Goal: Task Accomplishment & Management: Manage account settings

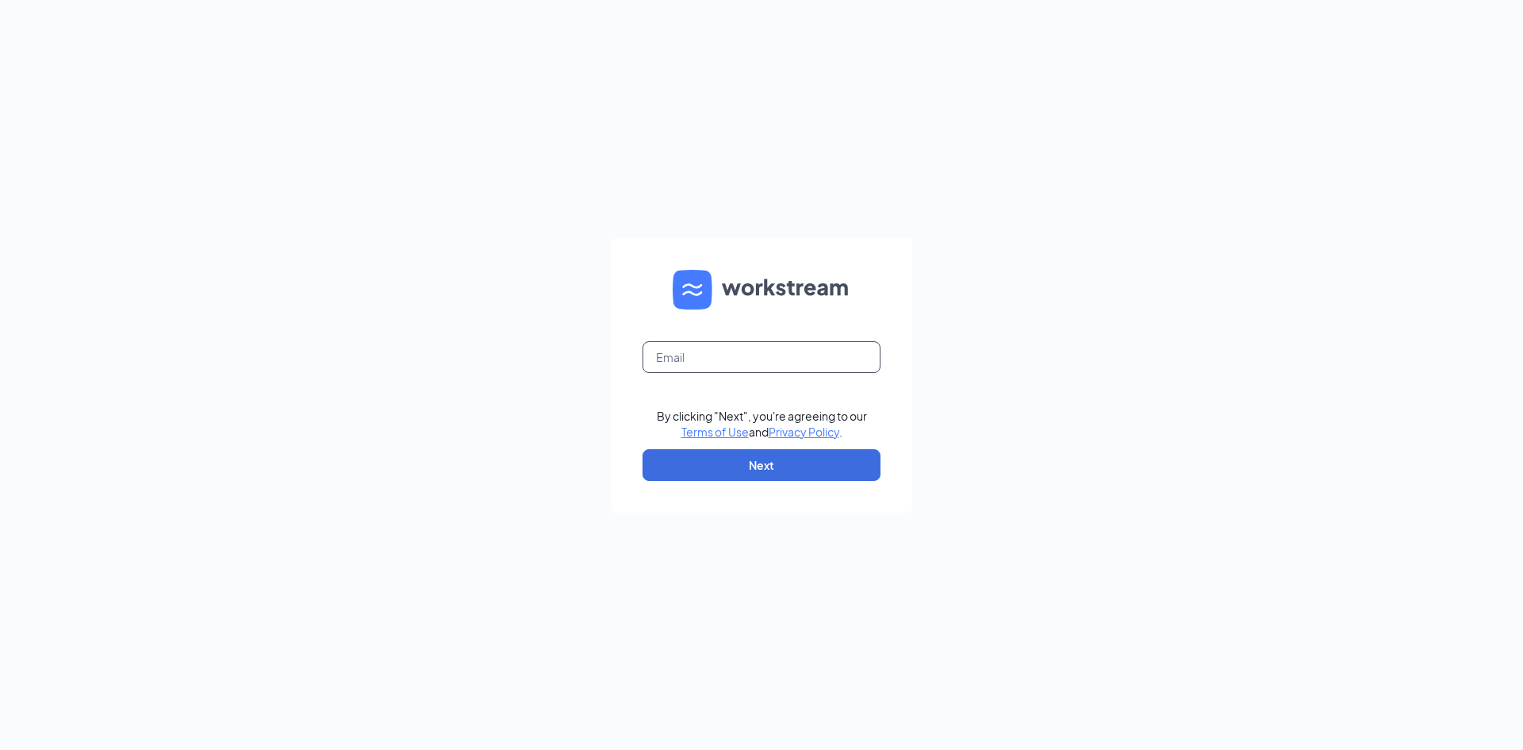
click at [709, 355] on input "text" at bounding box center [762, 357] width 238 height 32
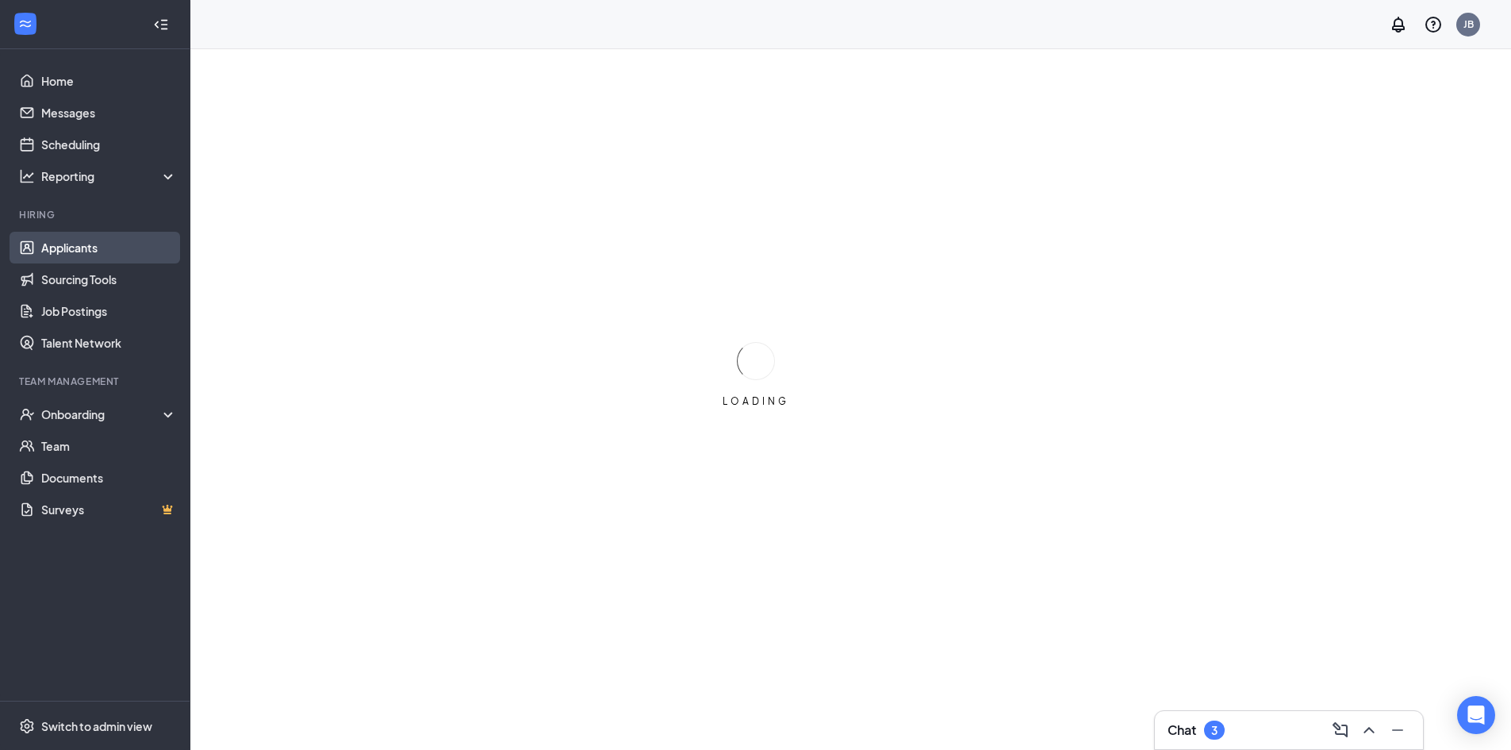
click at [117, 247] on link "Applicants" at bounding box center [109, 248] width 136 height 32
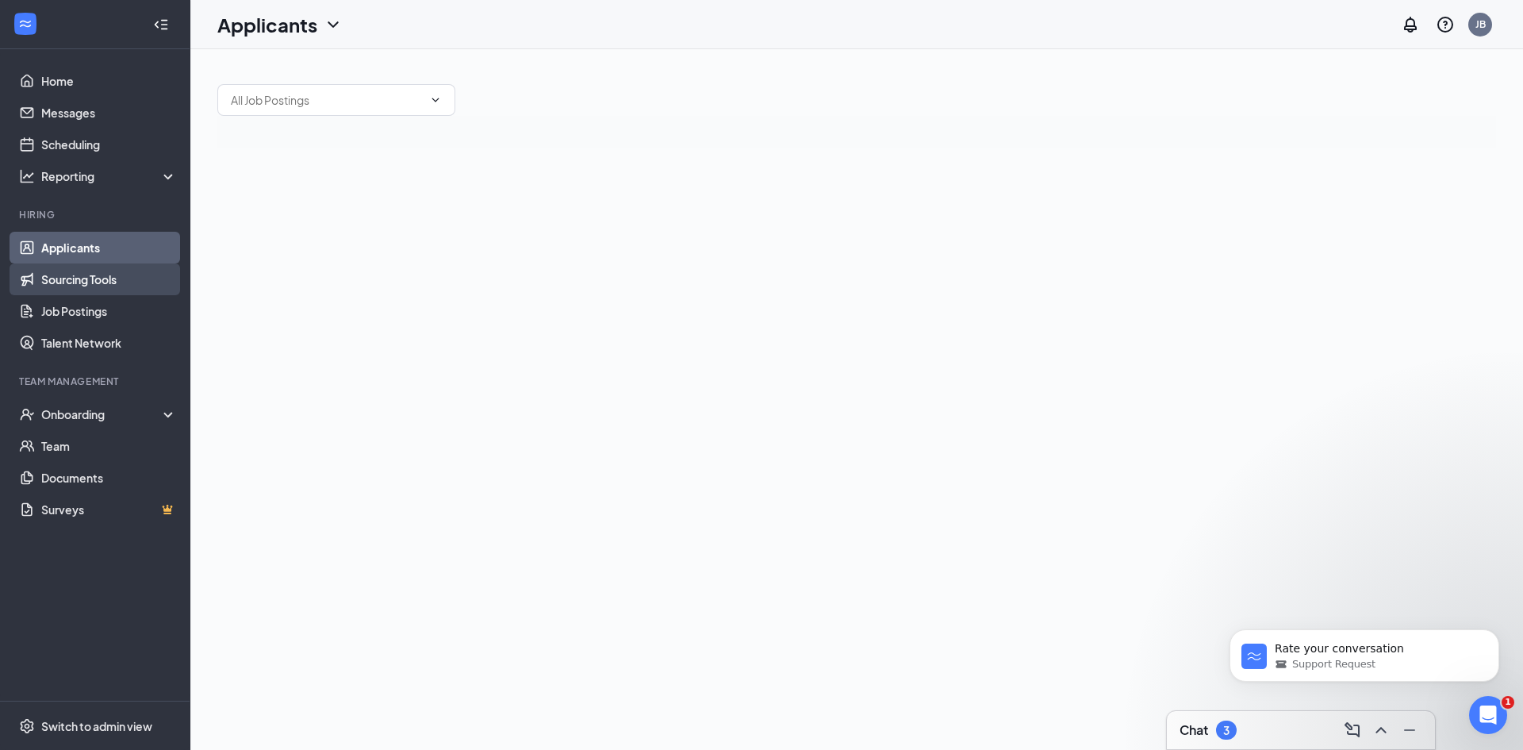
click at [101, 292] on link "Sourcing Tools" at bounding box center [109, 279] width 136 height 32
click at [98, 246] on link "Applicants" at bounding box center [109, 248] width 136 height 32
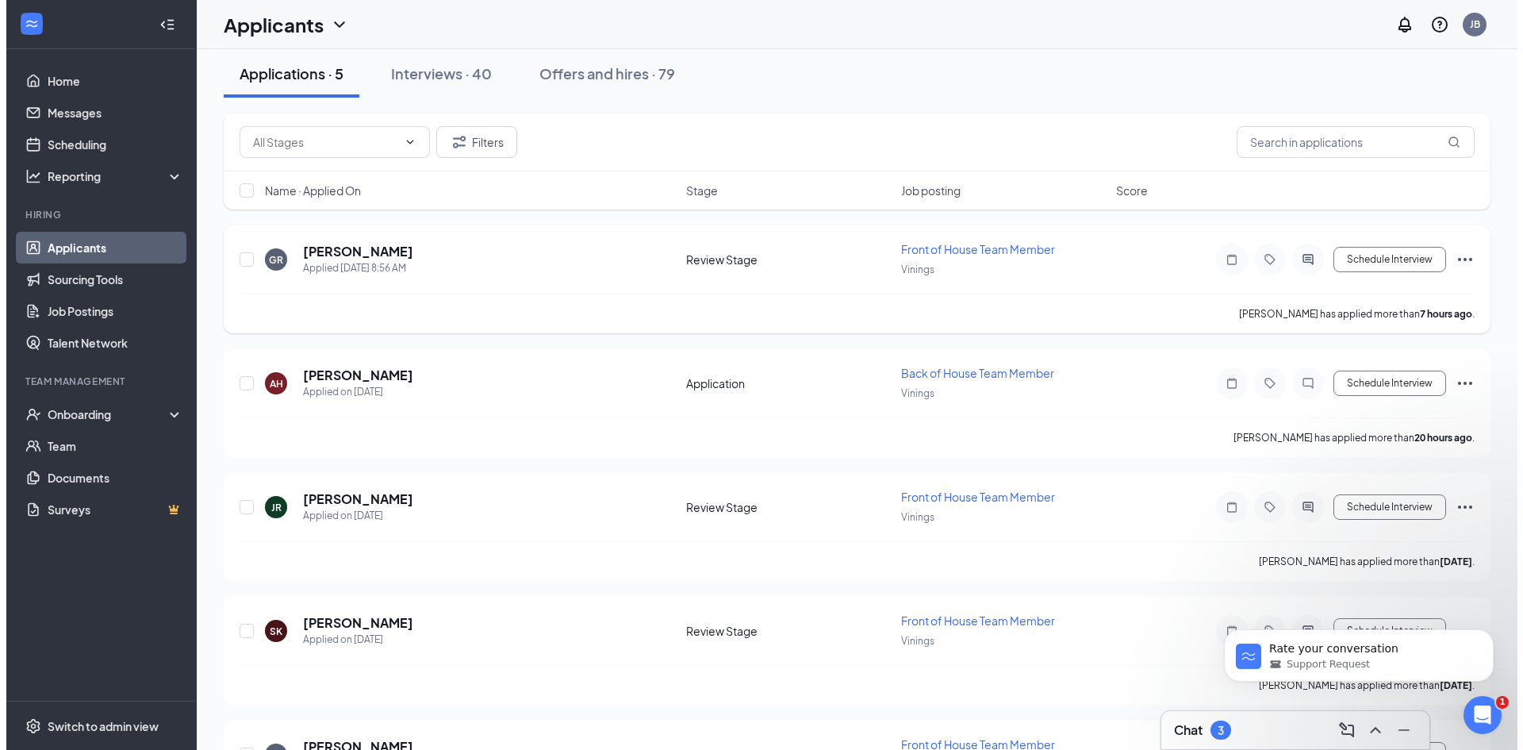
scroll to position [179, 0]
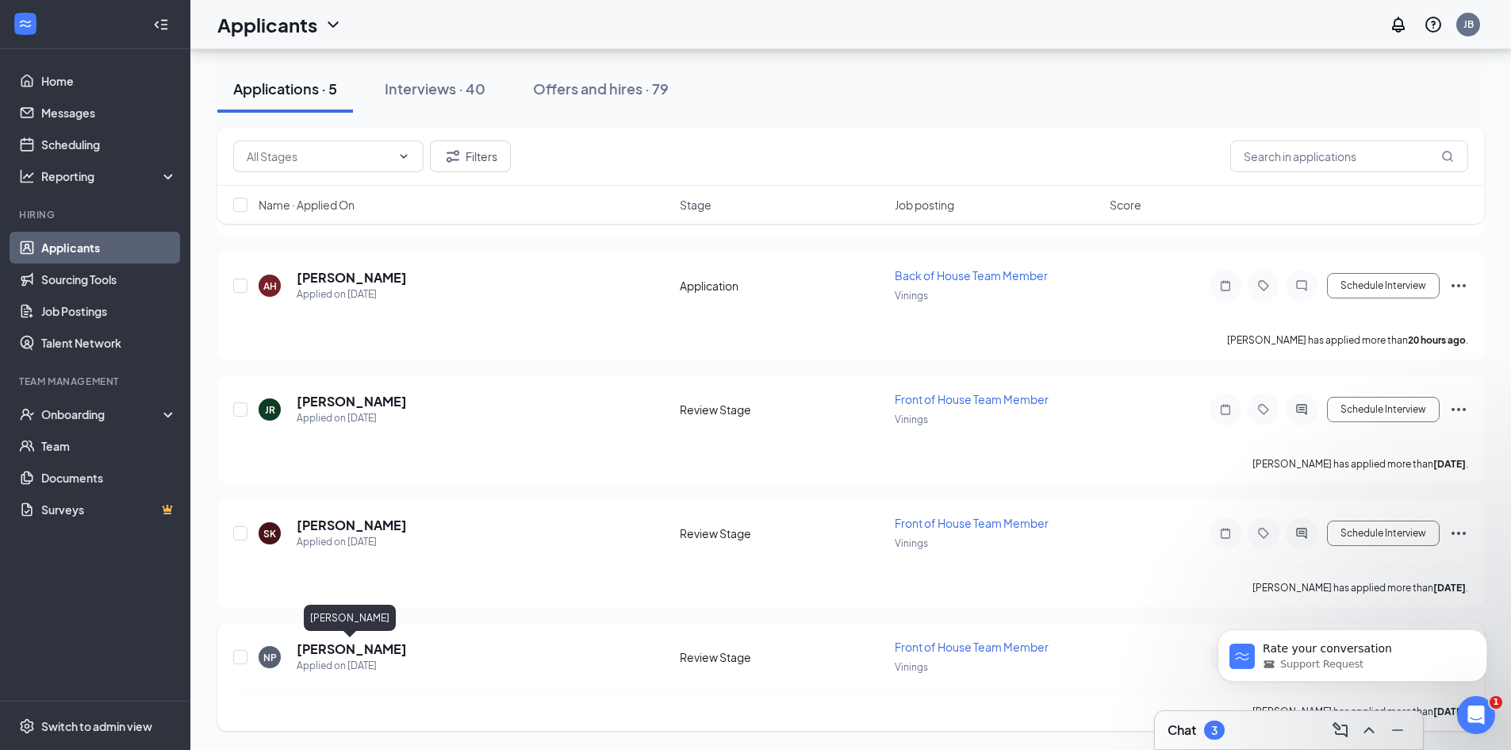
click at [343, 650] on h5 "[PERSON_NAME]" at bounding box center [352, 648] width 110 height 17
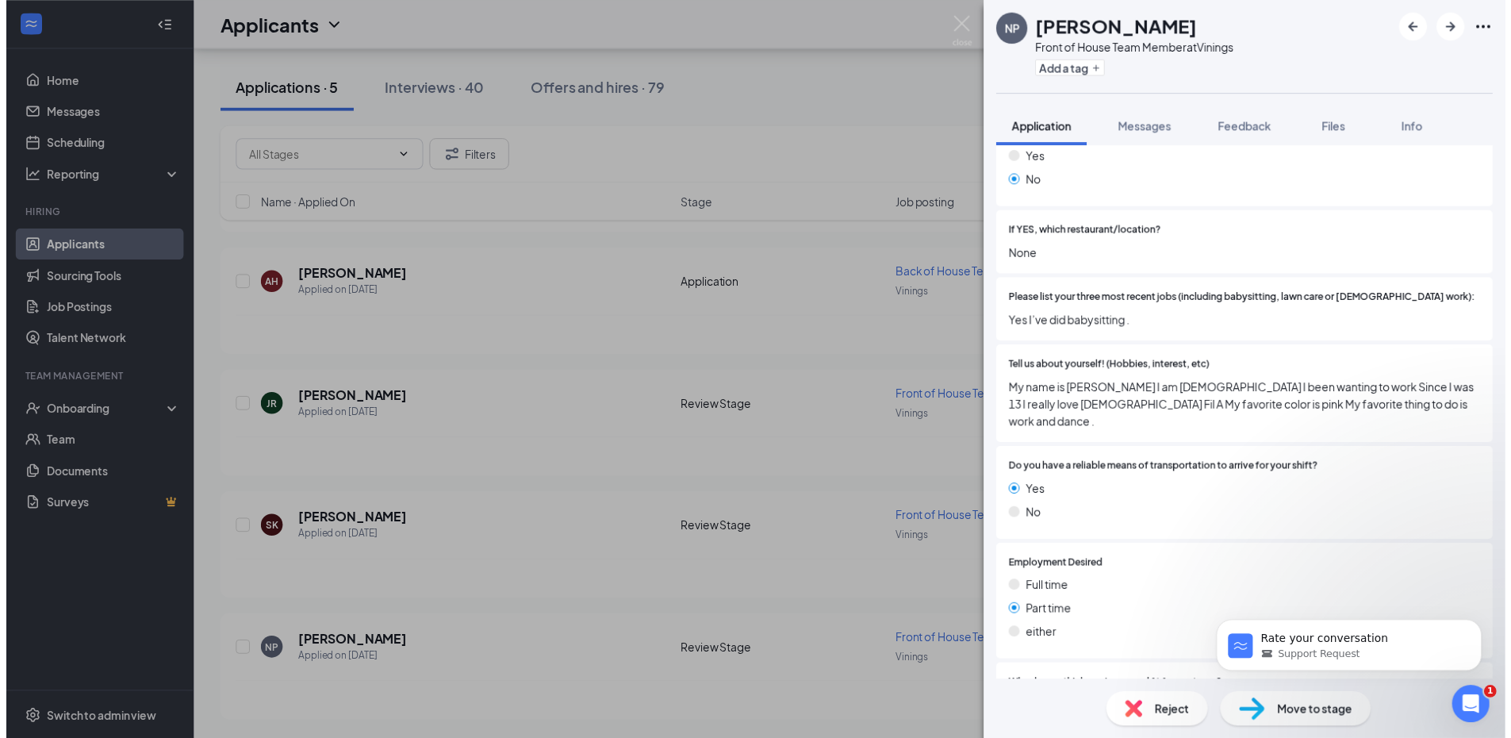
scroll to position [397, 0]
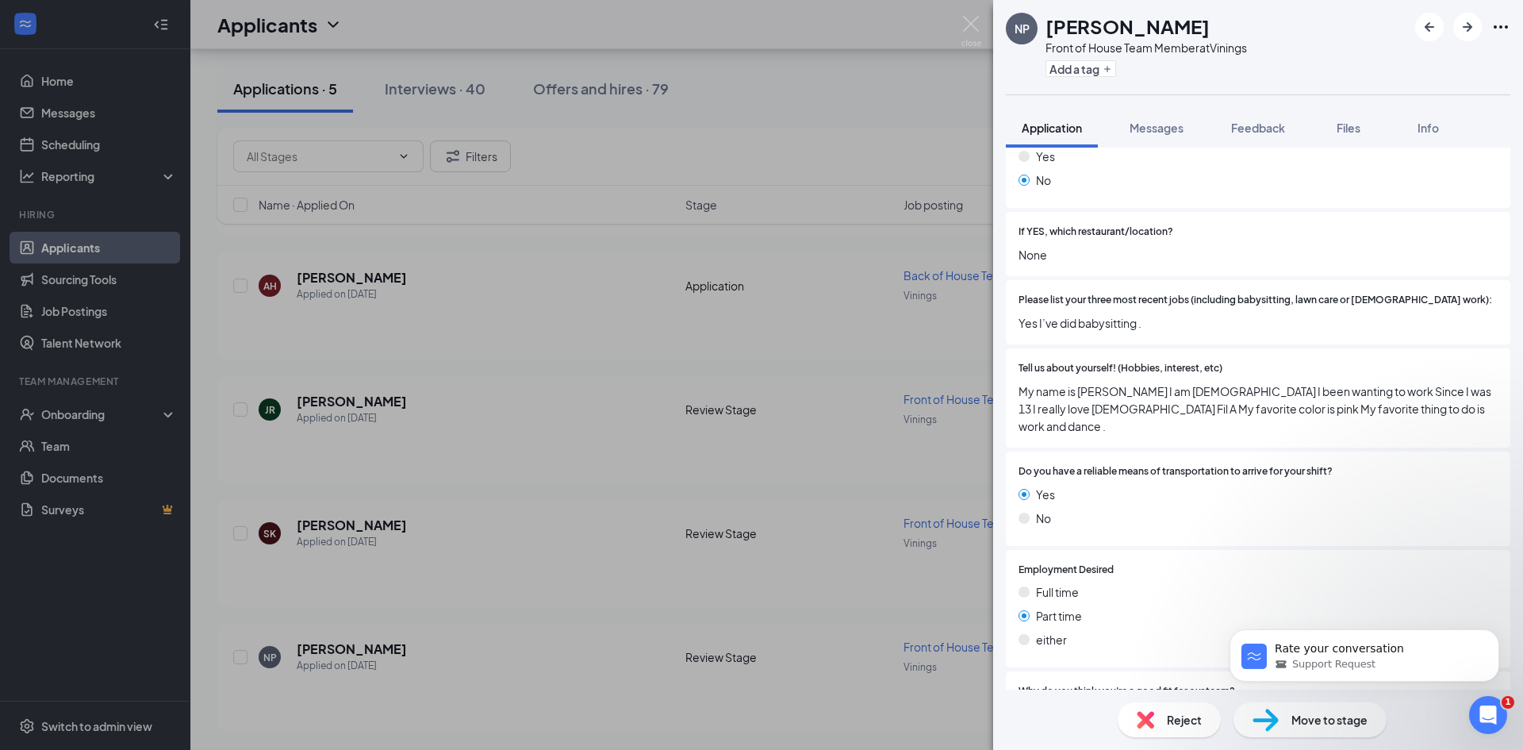
click at [840, 106] on div "NP [PERSON_NAME] Front of House Team Member at Vinings Add a tag Application Me…" at bounding box center [761, 375] width 1523 height 750
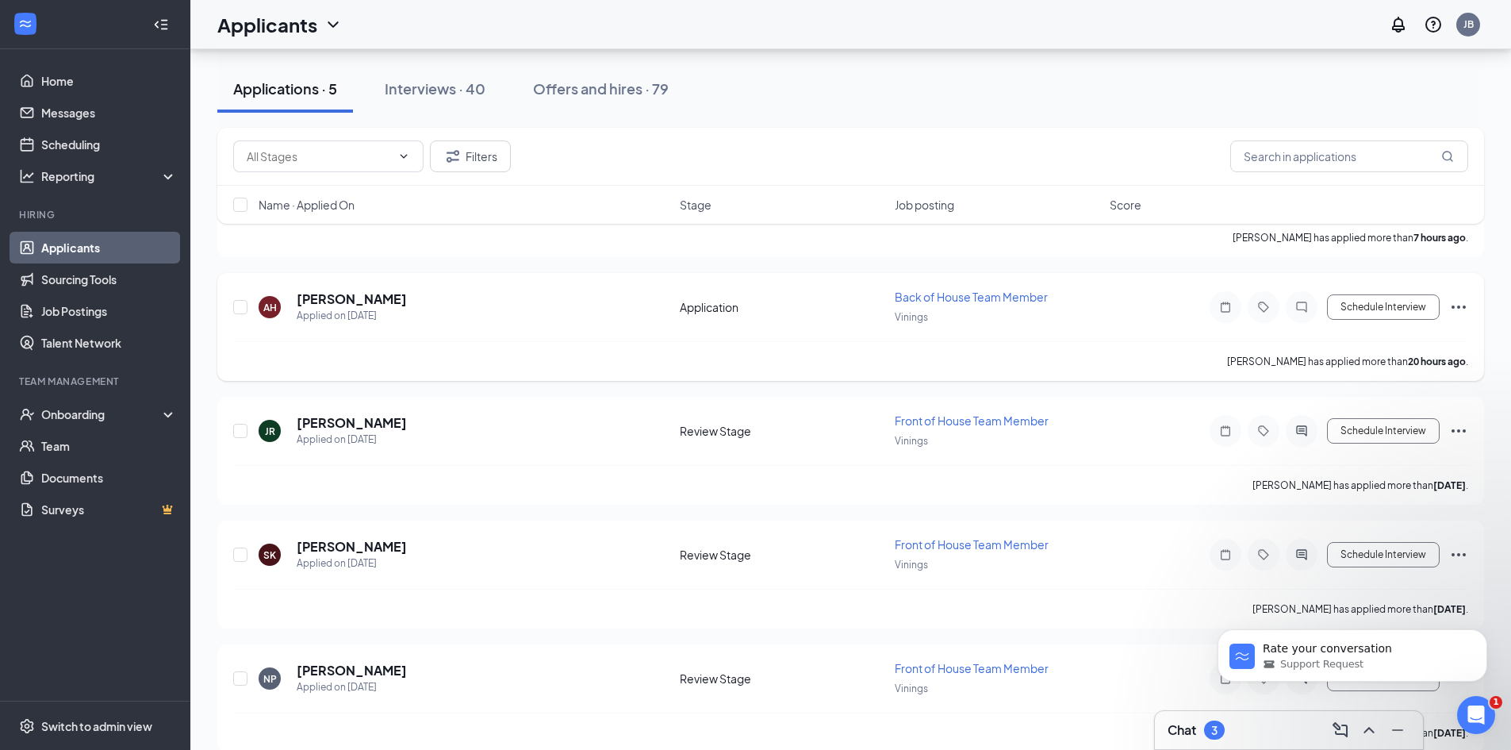
scroll to position [159, 0]
click at [582, 98] on button "Offers and hires · 79" at bounding box center [600, 89] width 167 height 48
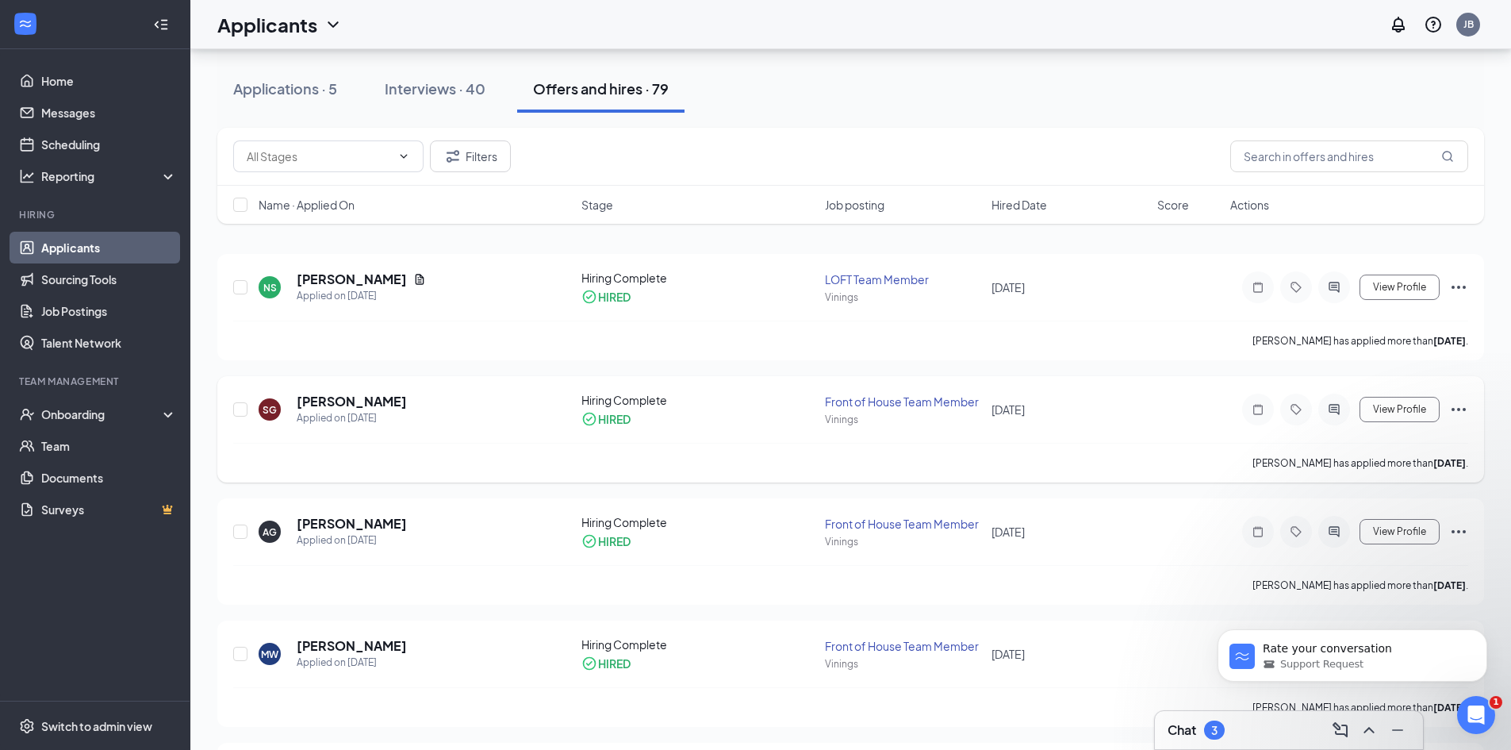
scroll to position [79, 0]
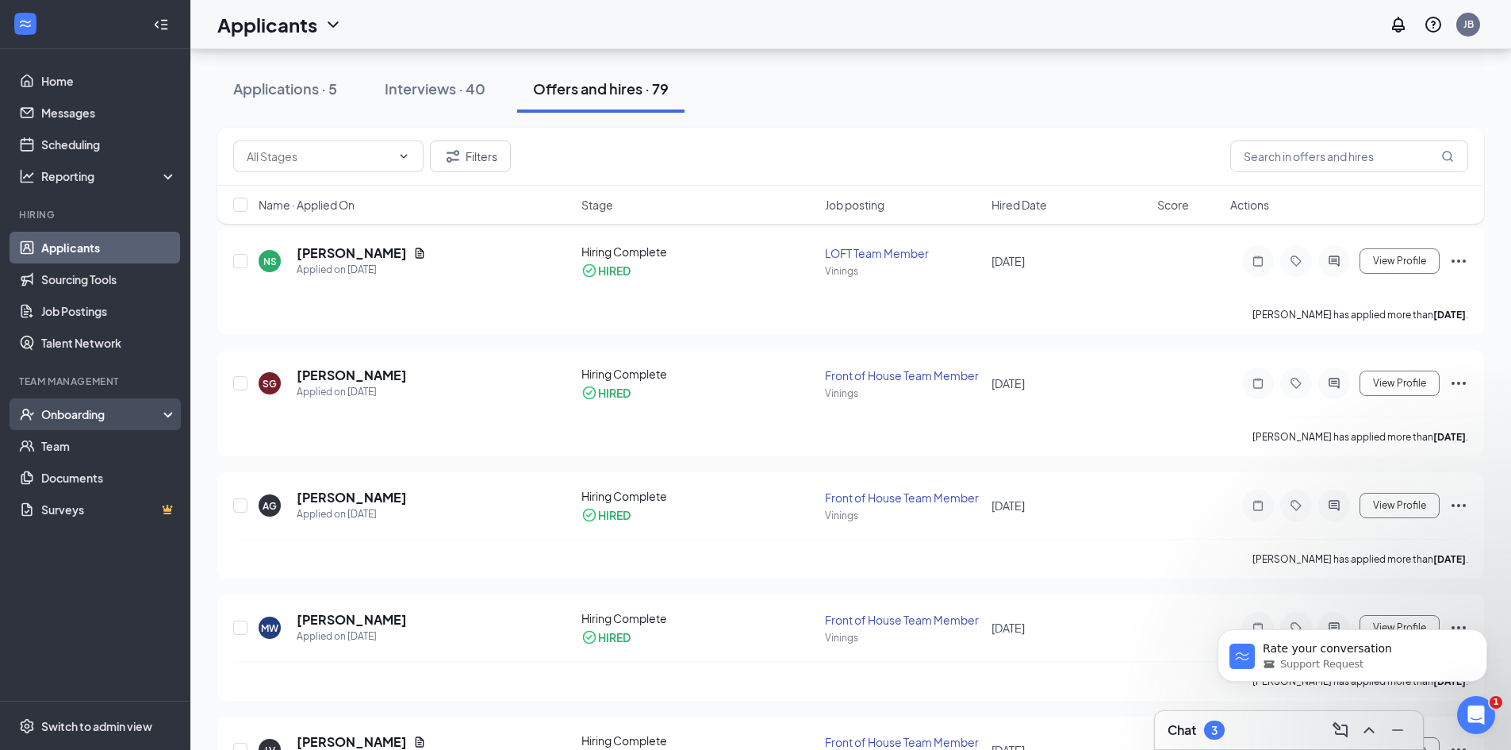
click at [71, 419] on div "Onboarding" at bounding box center [102, 414] width 122 height 16
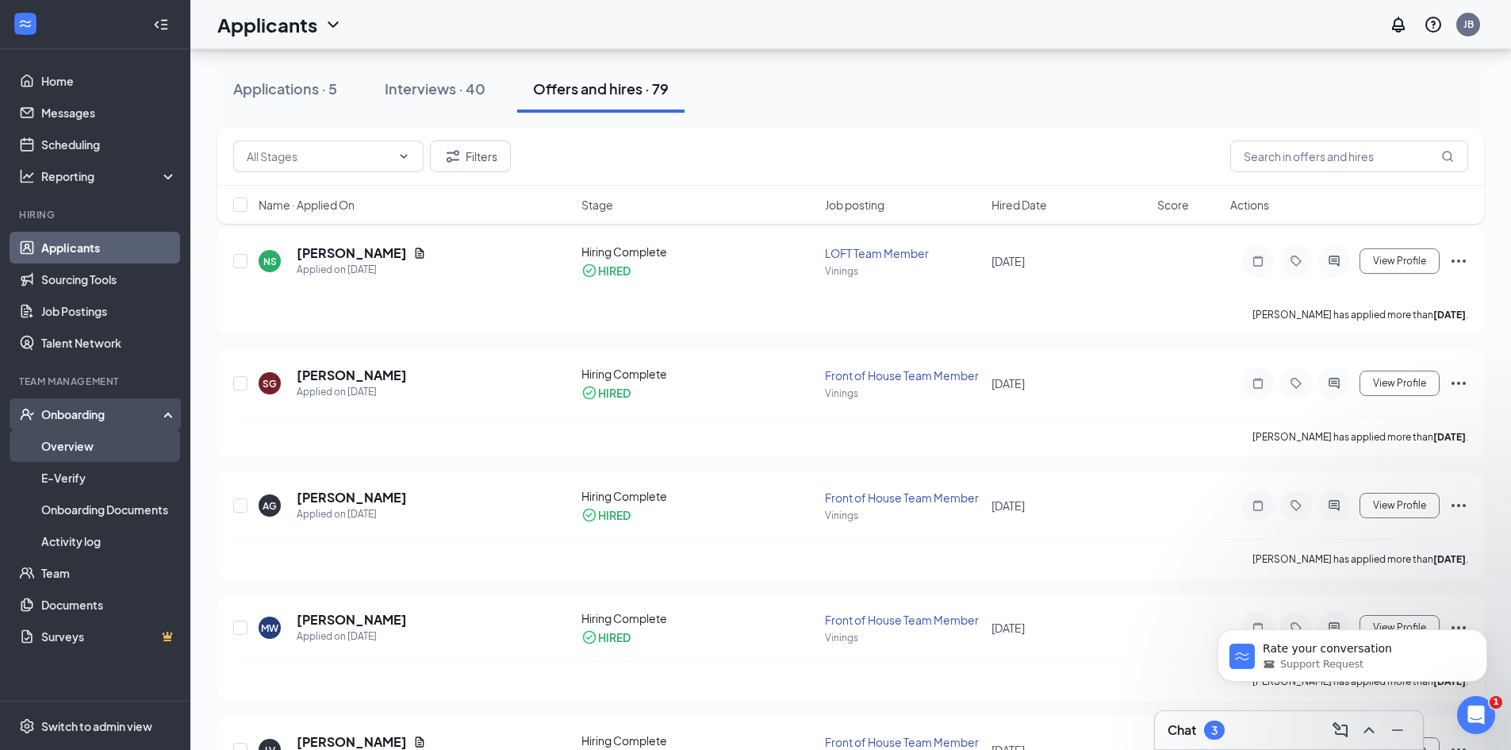
click at [81, 441] on link "Overview" at bounding box center [109, 446] width 136 height 32
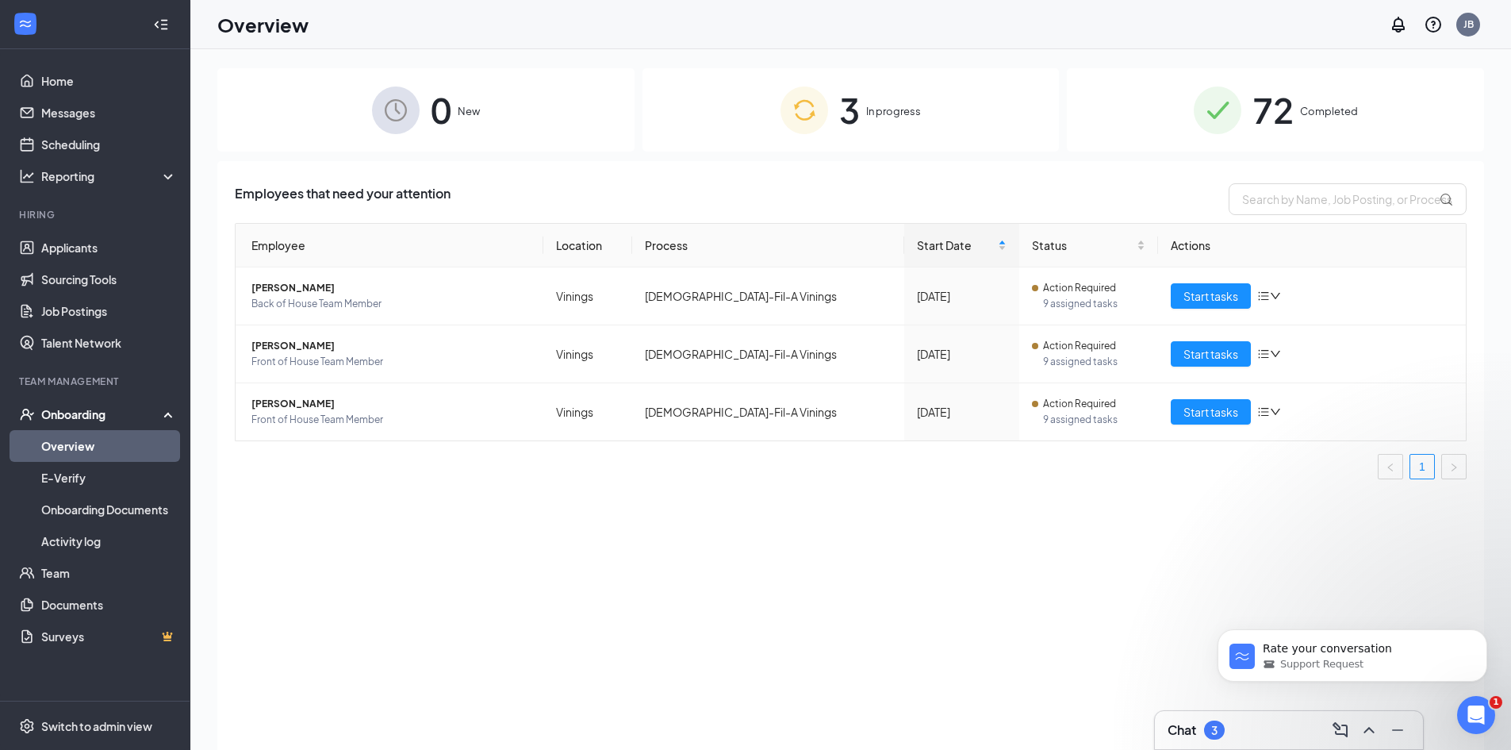
click at [492, 123] on div "0 New" at bounding box center [425, 109] width 417 height 83
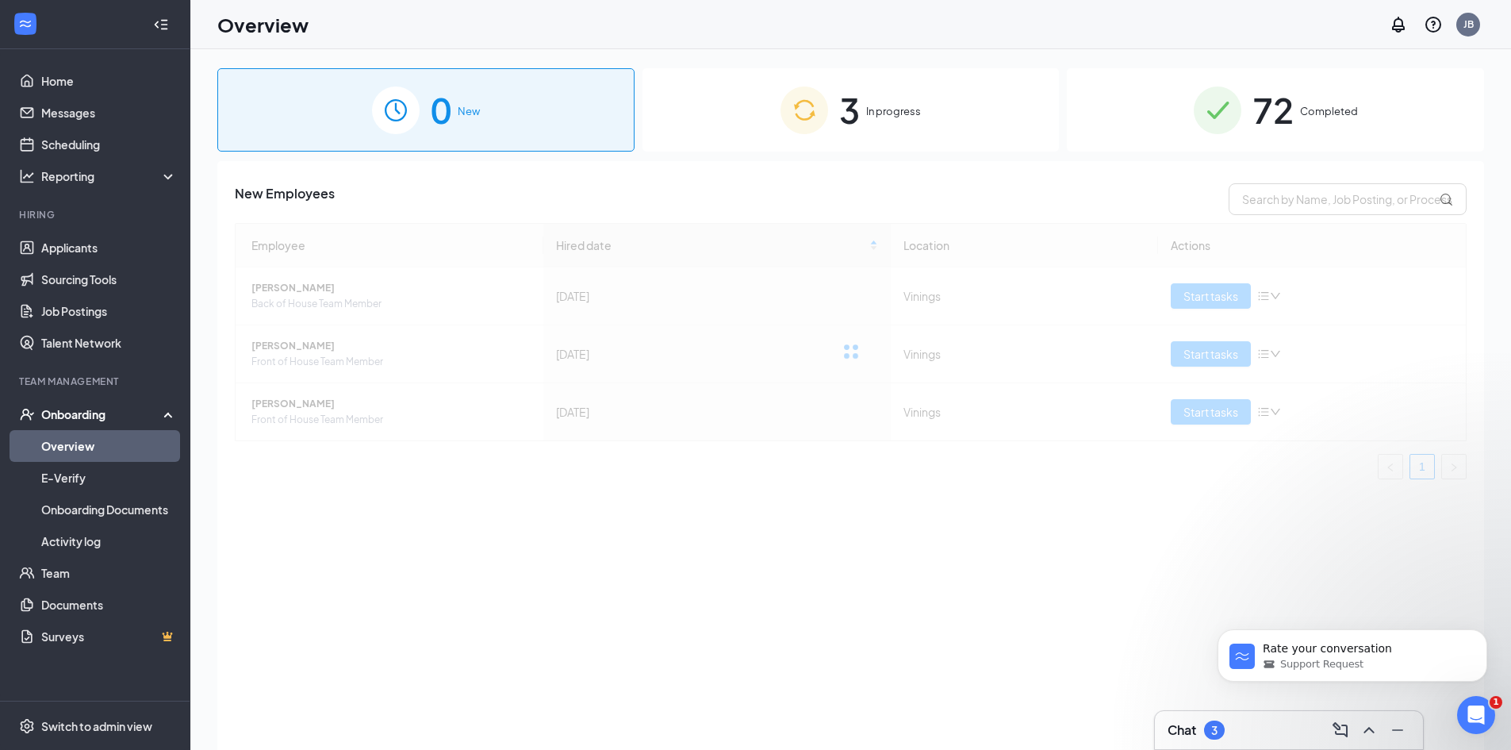
click at [766, 125] on div "3 In progress" at bounding box center [851, 109] width 417 height 83
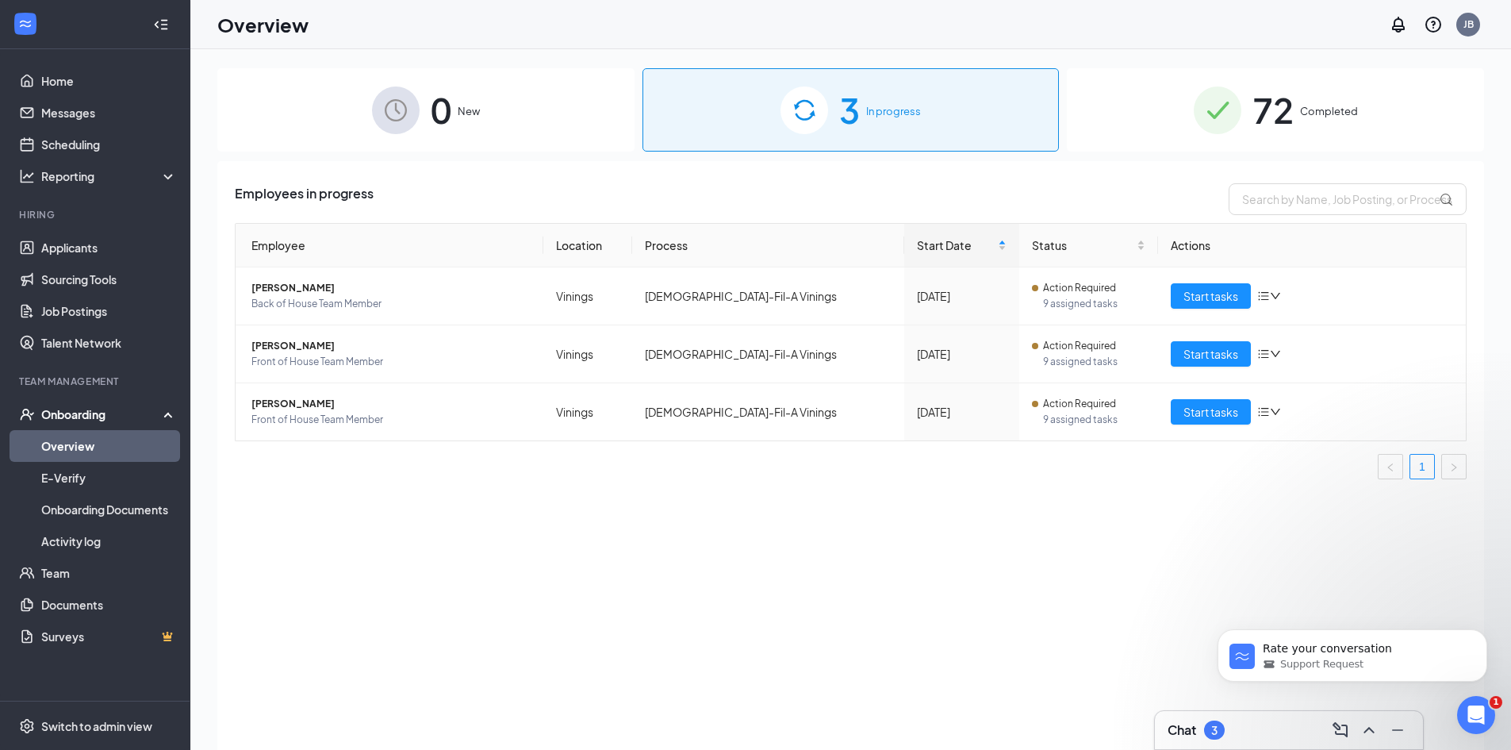
click at [433, 137] on span "0" at bounding box center [441, 110] width 21 height 55
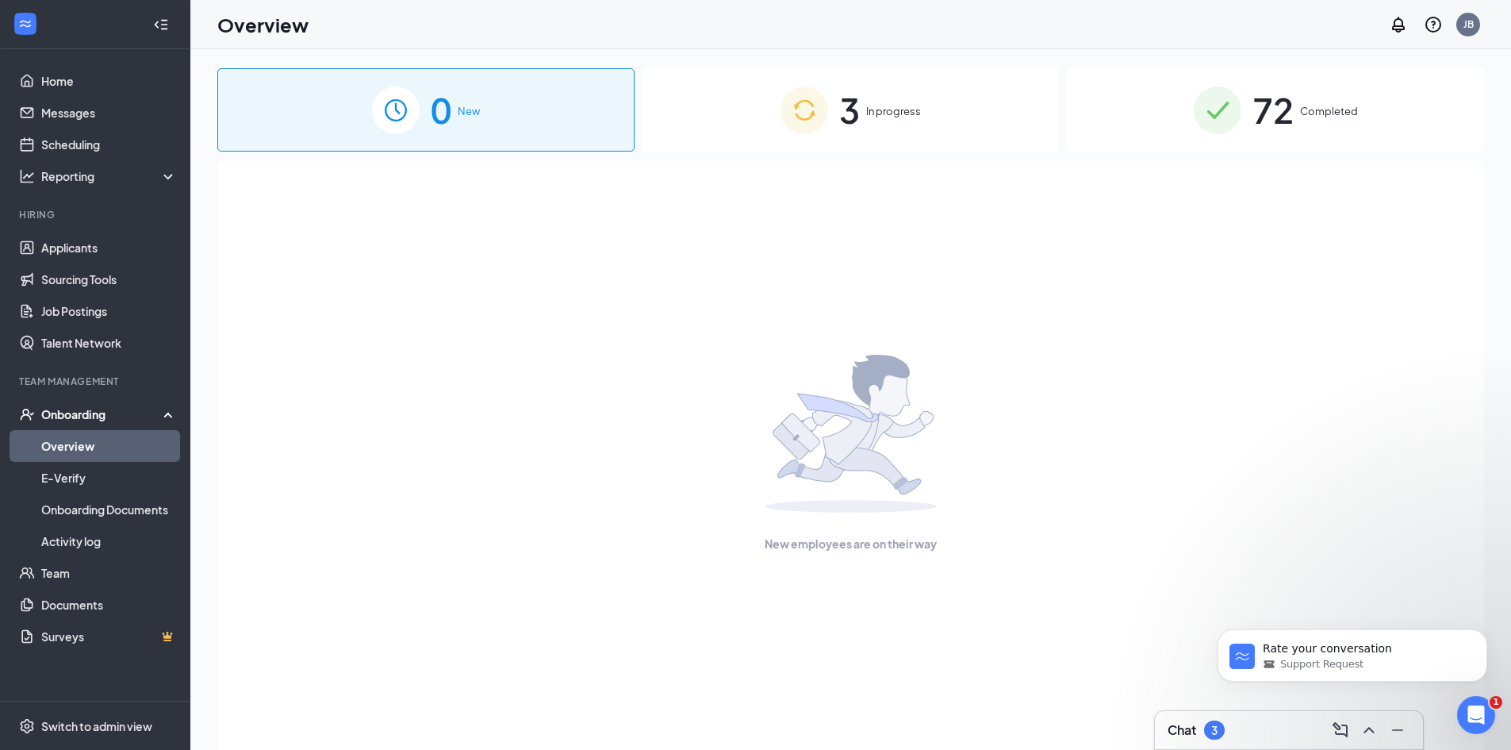
click at [801, 121] on img at bounding box center [805, 110] width 48 height 48
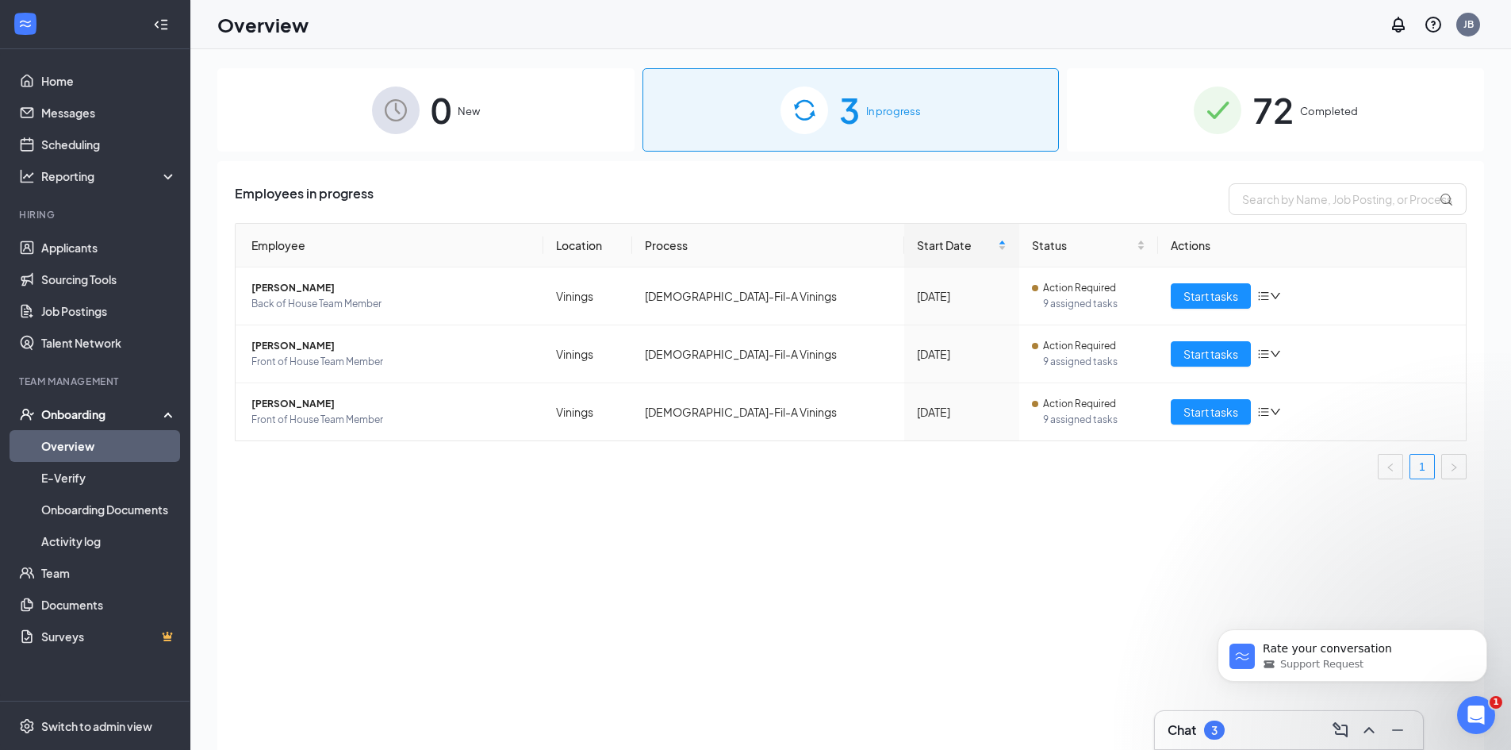
click at [1189, 720] on div "Chat 3" at bounding box center [1196, 729] width 57 height 19
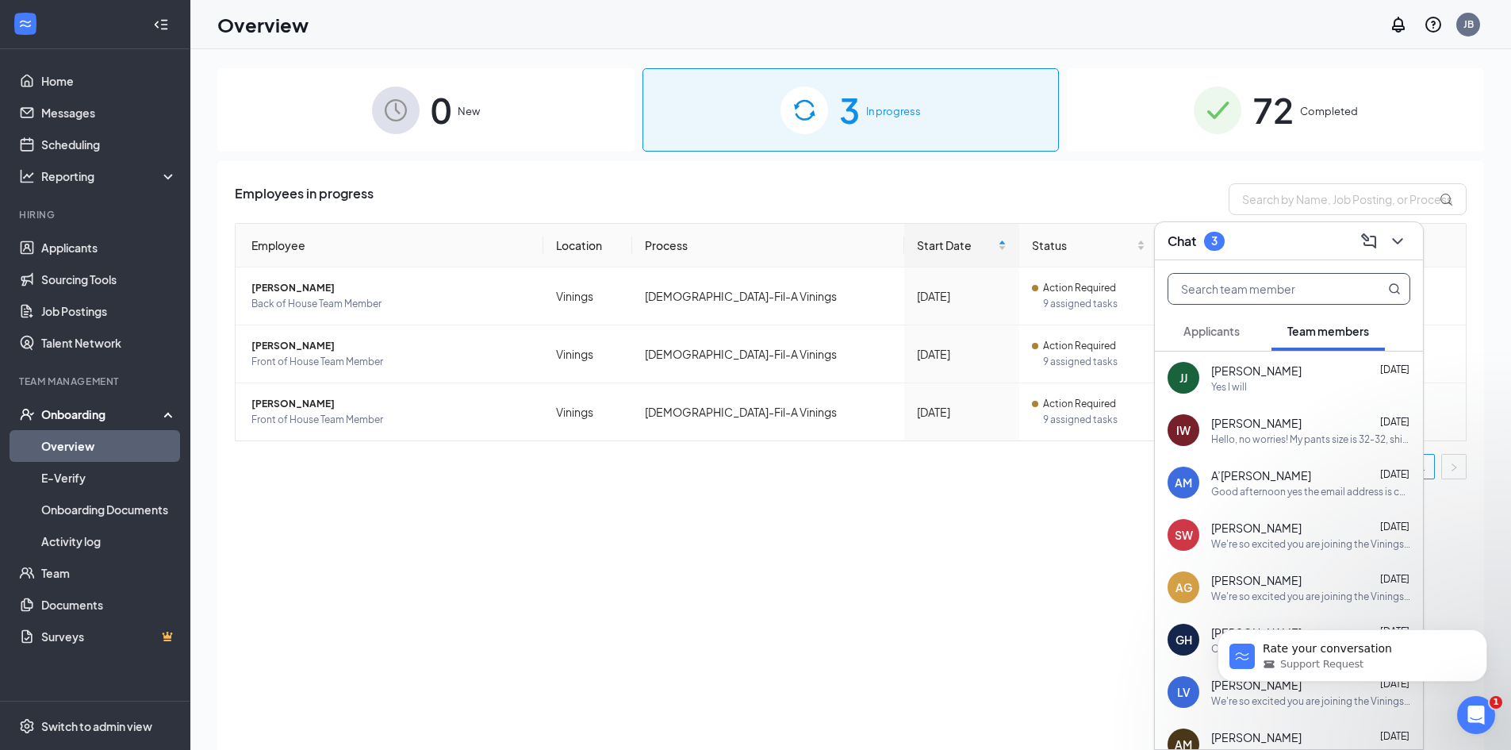
click at [1227, 293] on input "text" at bounding box center [1263, 289] width 188 height 30
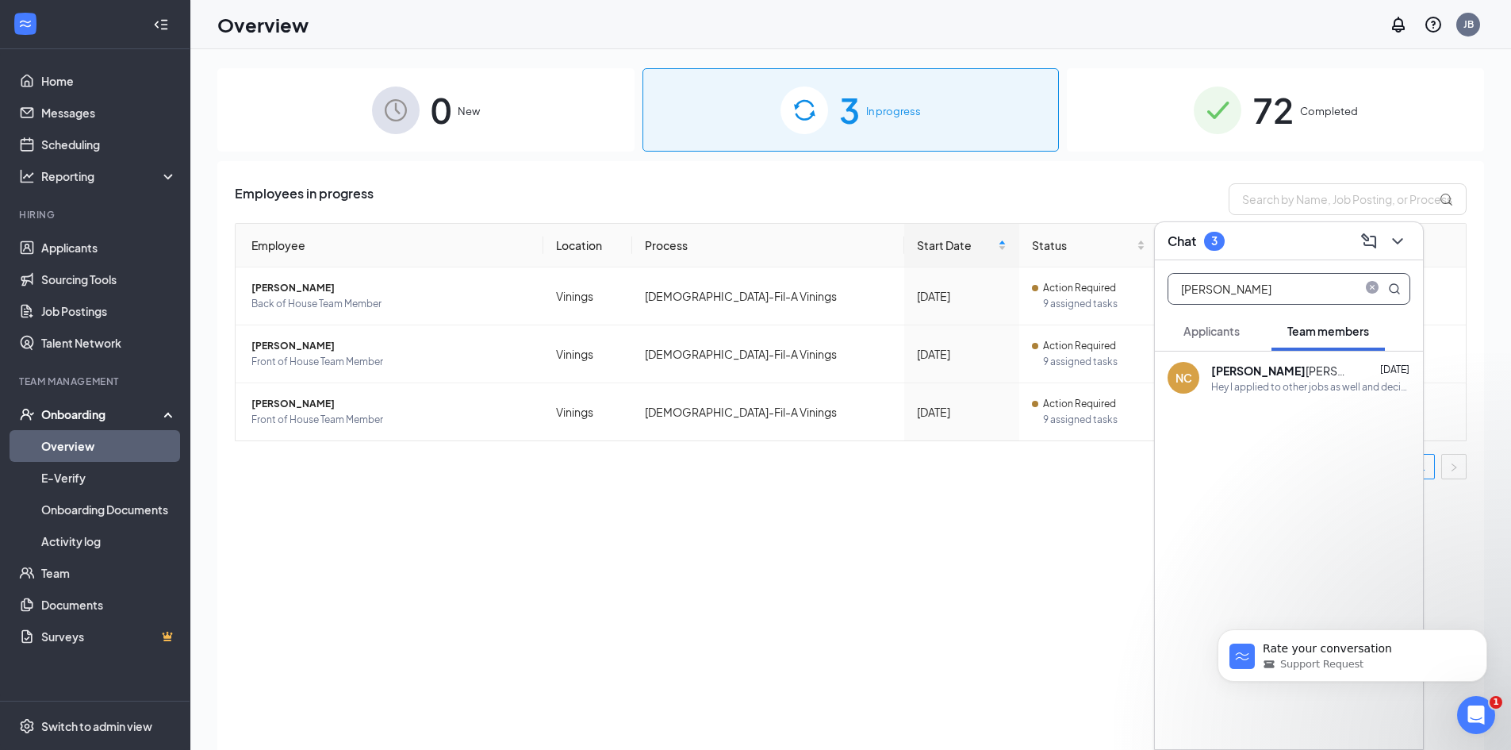
type input "[PERSON_NAME]"
click at [1316, 388] on div "Hey I applied to other jobs as well and decided to work at another place. Thank…" at bounding box center [1310, 386] width 199 height 13
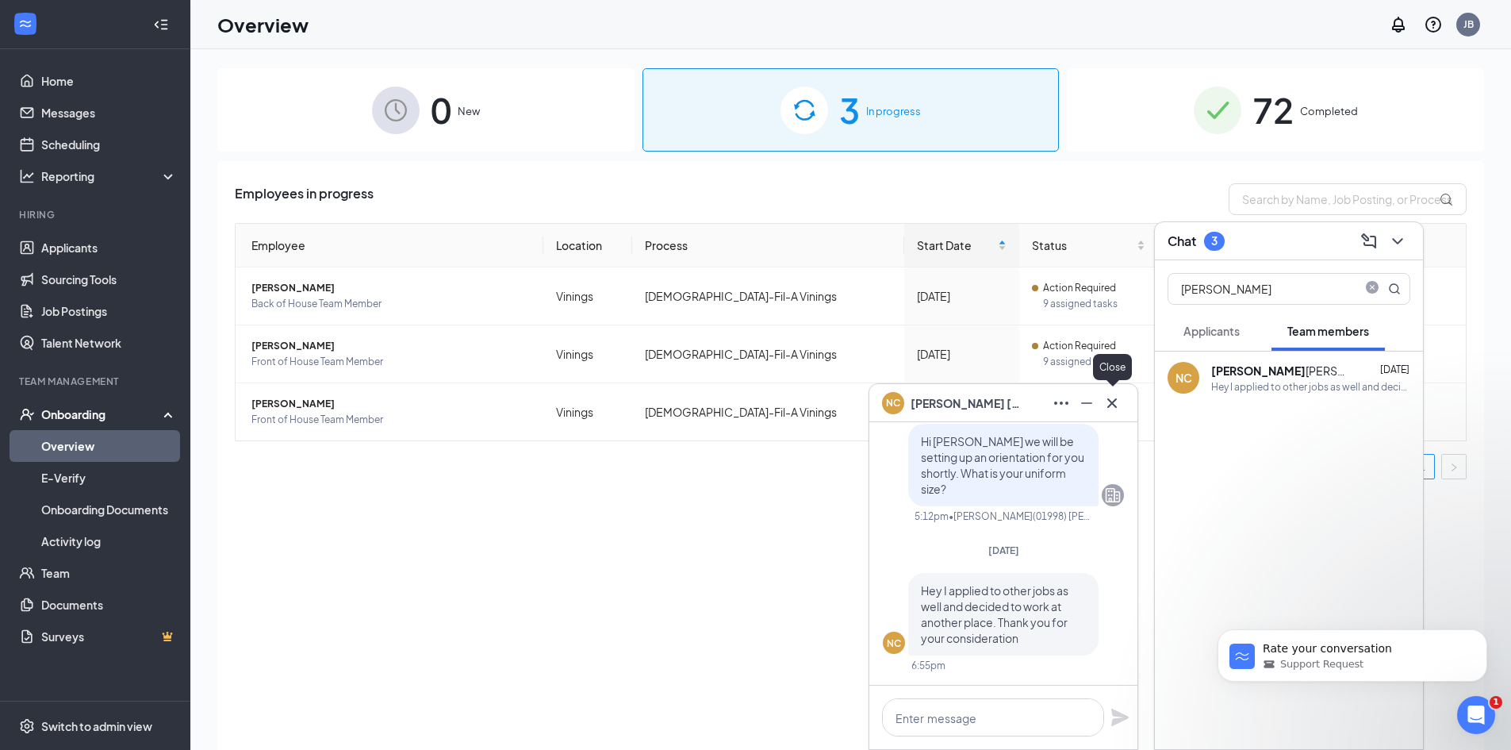
click at [1108, 405] on icon "Cross" at bounding box center [1112, 403] width 19 height 19
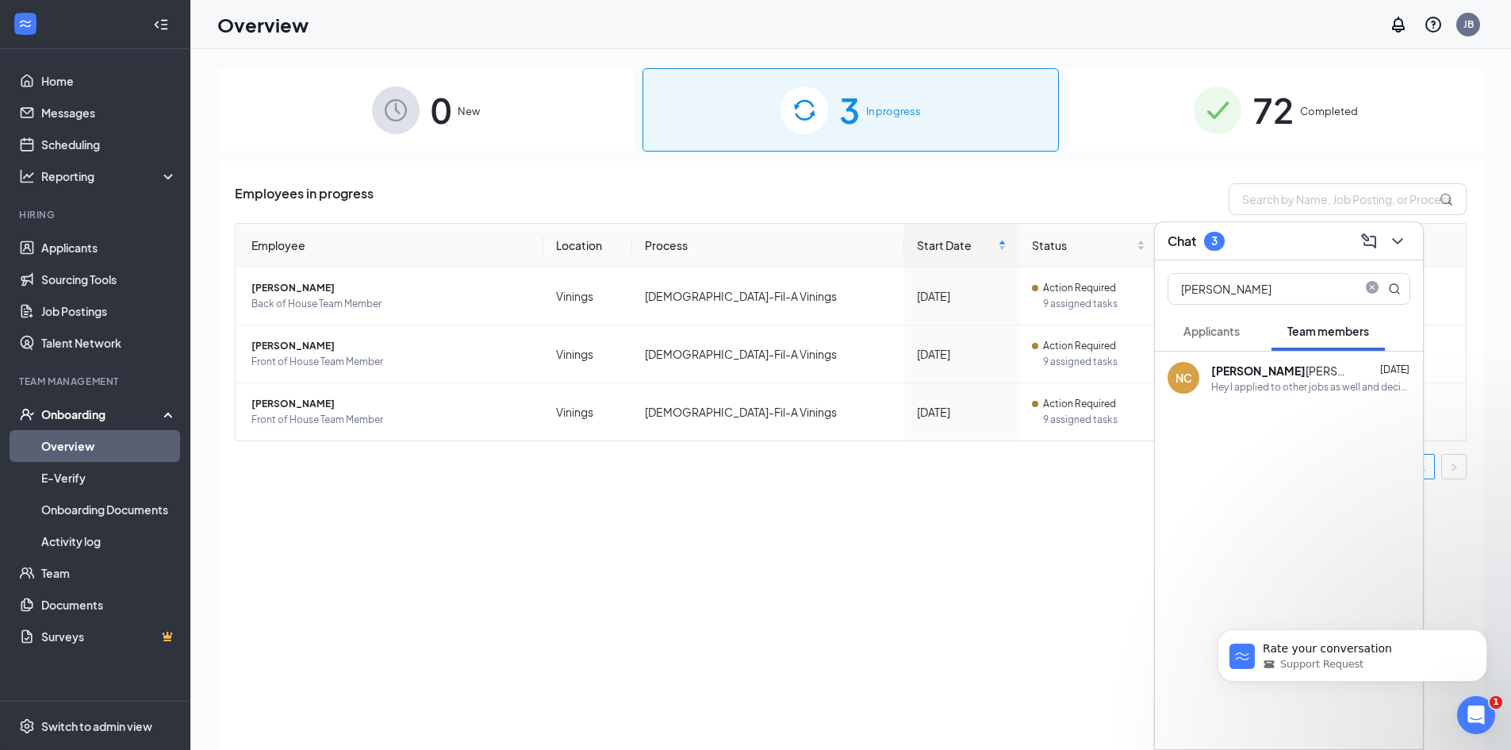
click at [1004, 503] on div "Employees in progress Employee Location Process Start Date Status Actions [PERS…" at bounding box center [850, 475] width 1267 height 628
click at [1404, 239] on icon "ChevronDown" at bounding box center [1397, 241] width 19 height 19
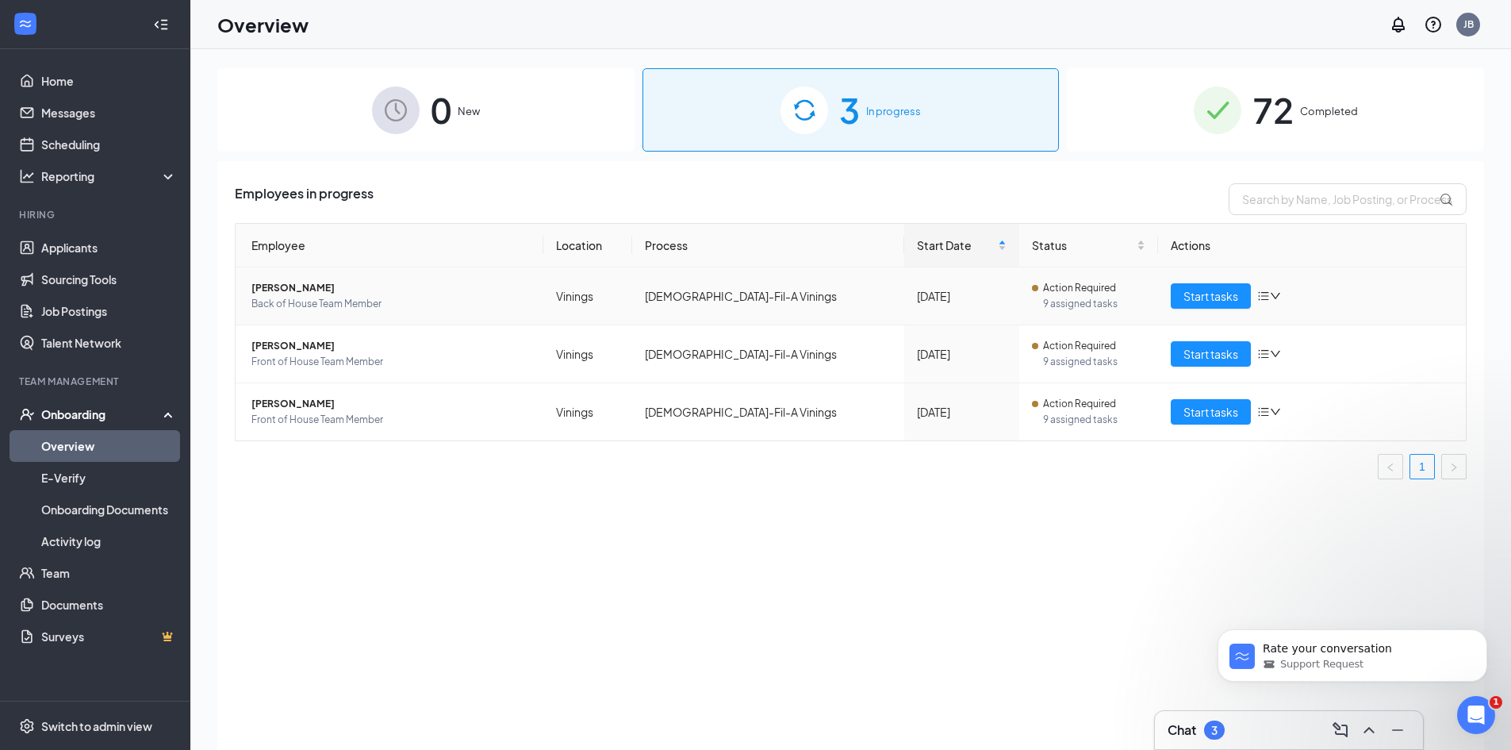
click at [290, 289] on span "[PERSON_NAME]" at bounding box center [390, 288] width 279 height 16
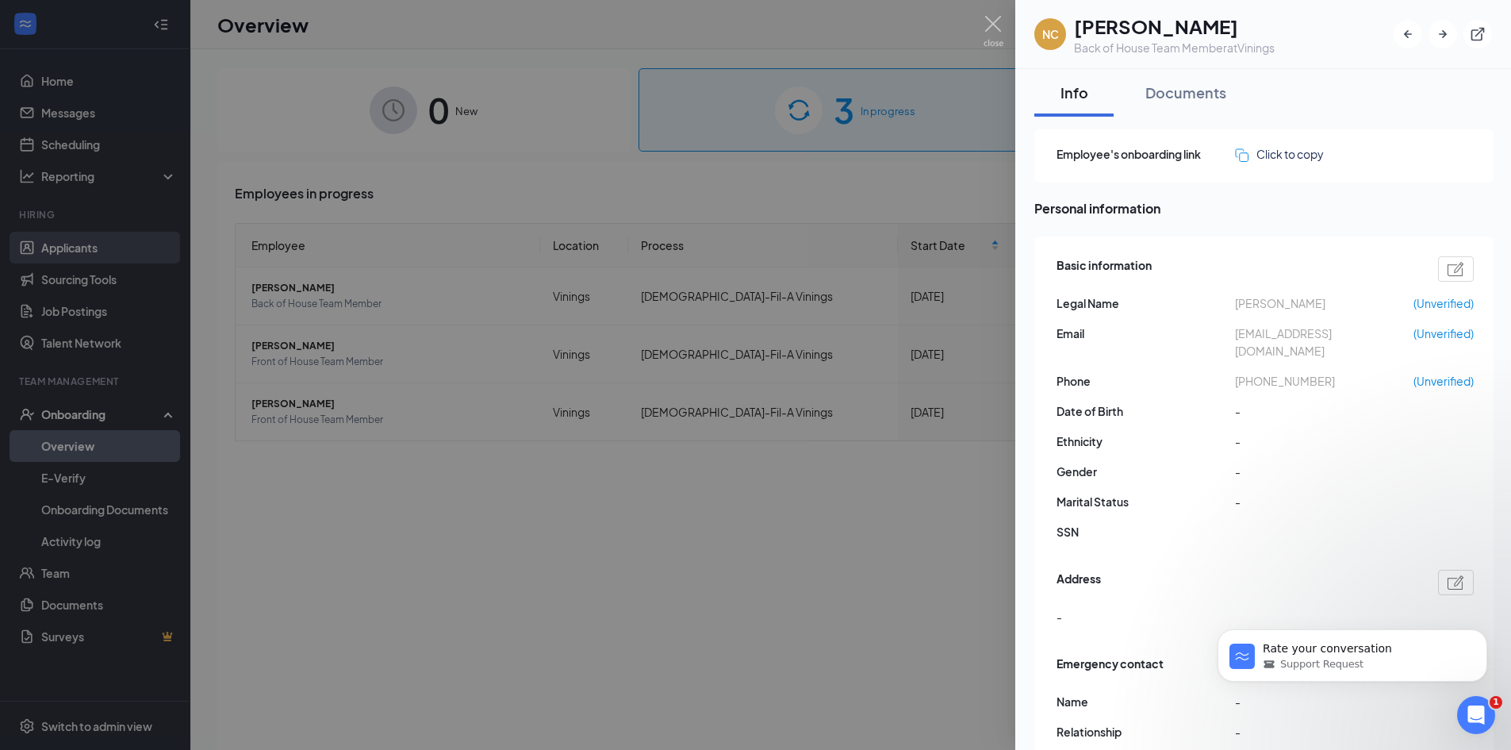
click at [74, 244] on div at bounding box center [755, 375] width 1511 height 750
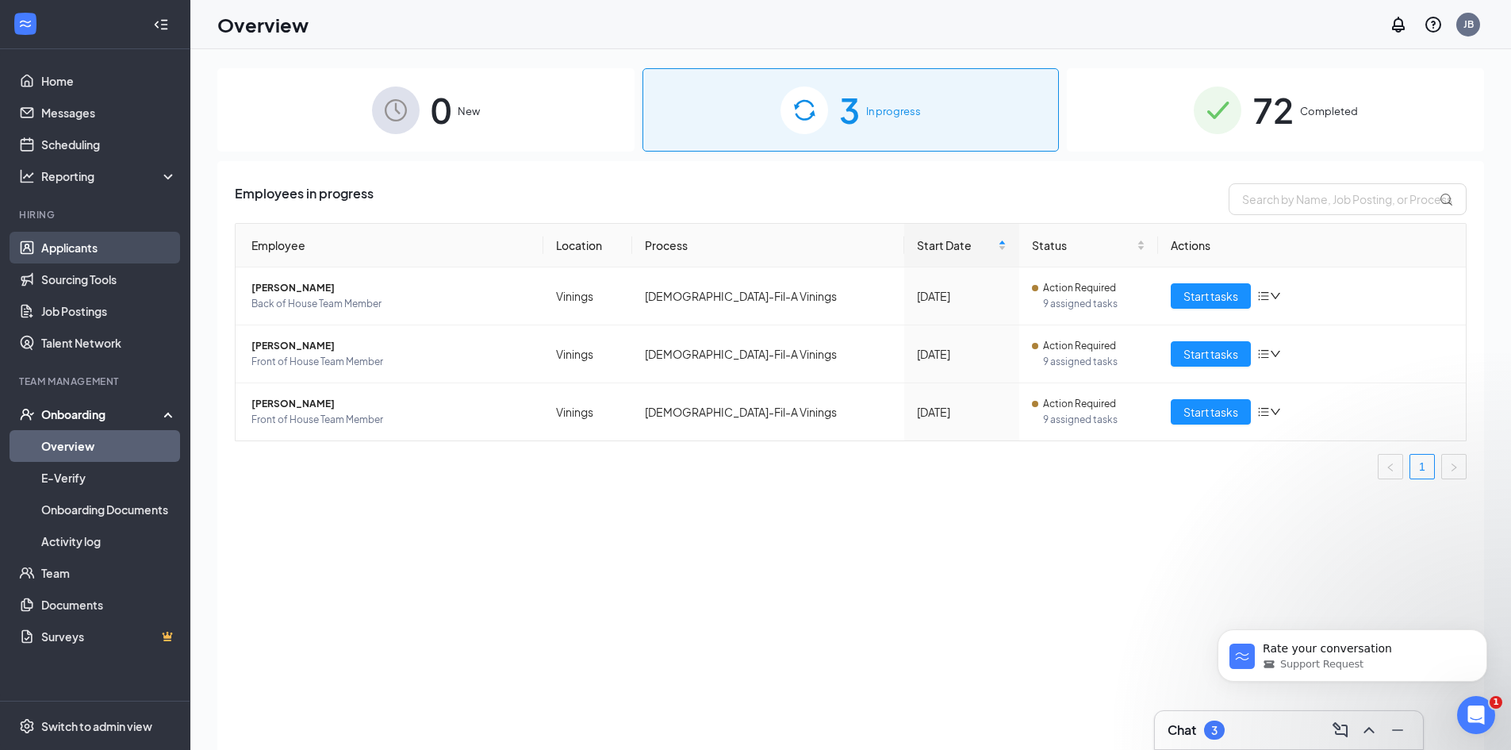
click at [114, 251] on link "Applicants" at bounding box center [109, 248] width 136 height 32
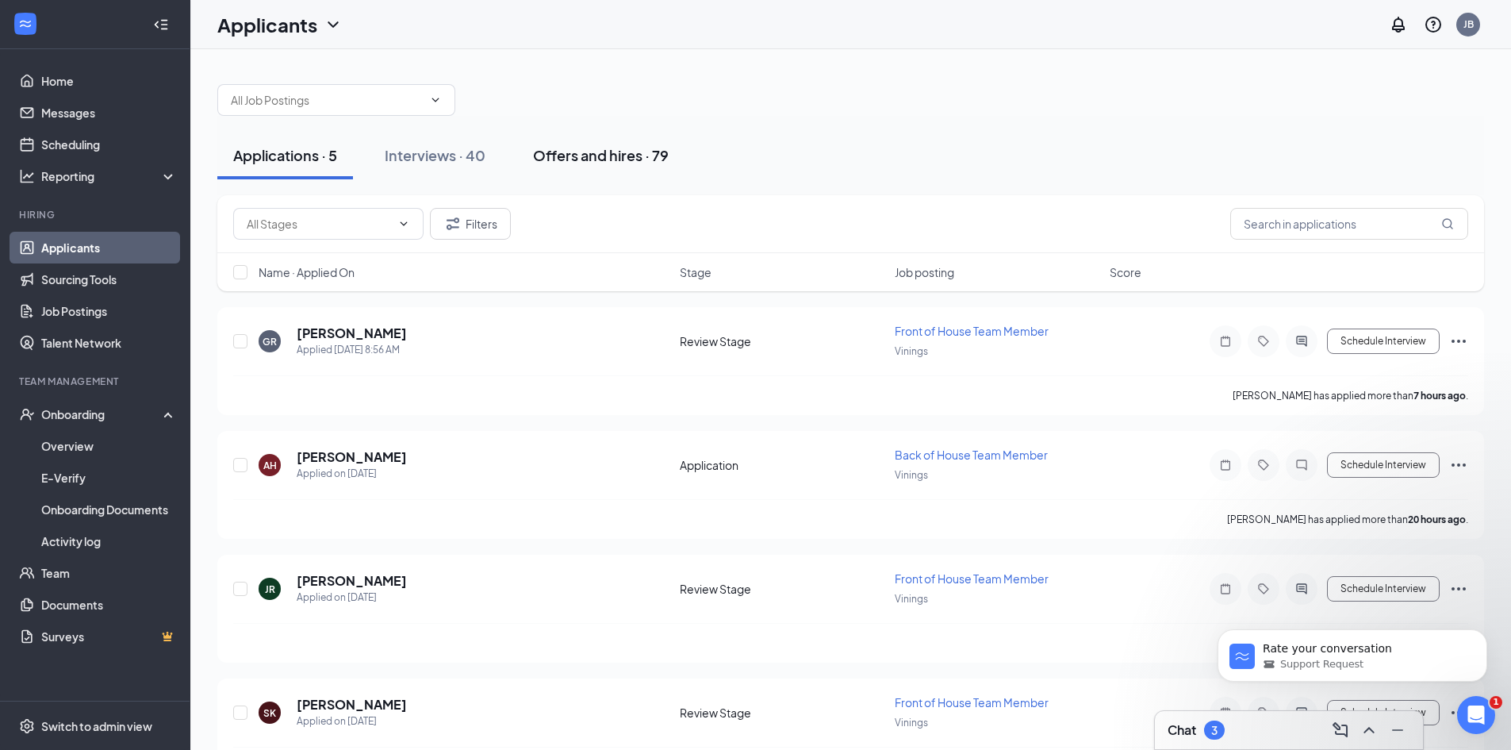
click at [593, 154] on div "Offers and hires · 79" at bounding box center [601, 155] width 136 height 20
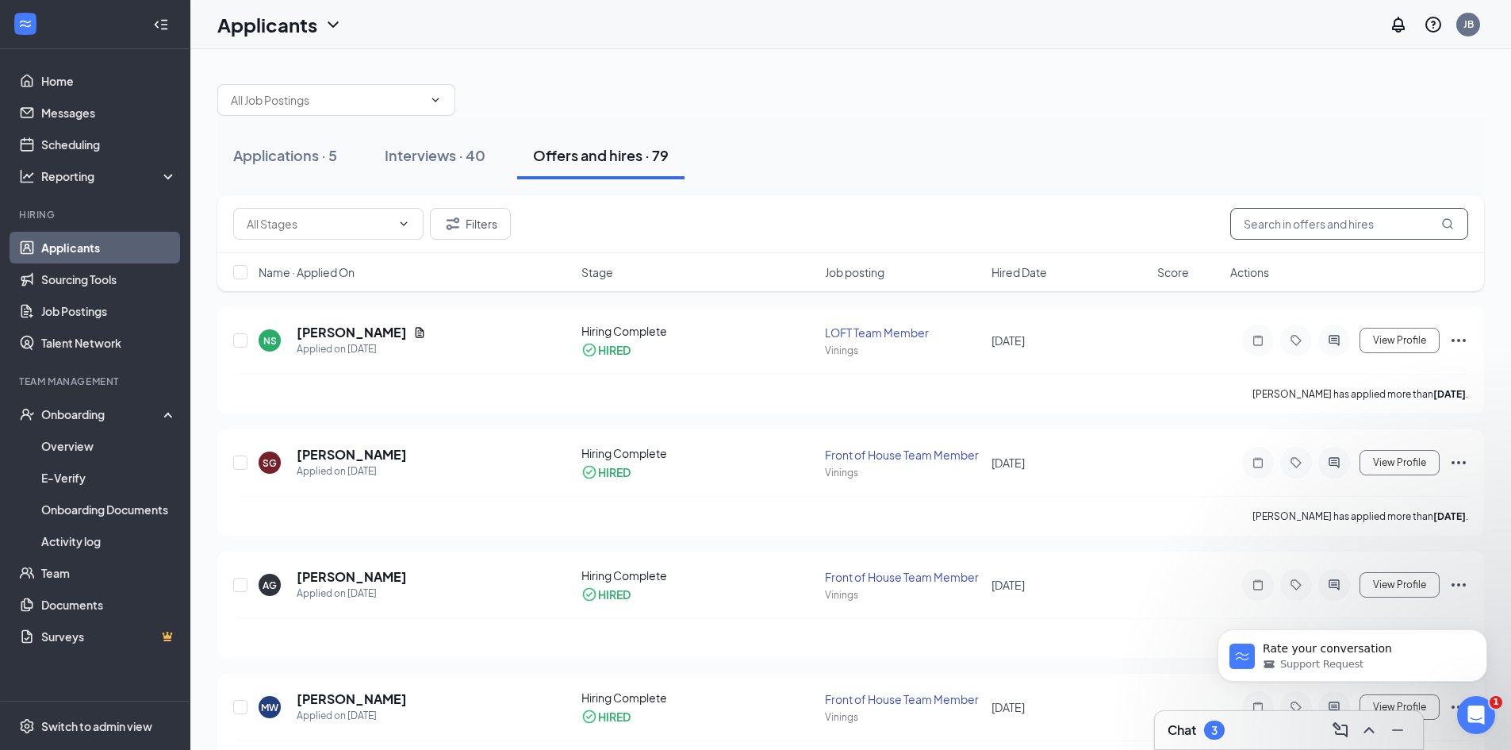
click at [1282, 234] on input "text" at bounding box center [1349, 224] width 238 height 32
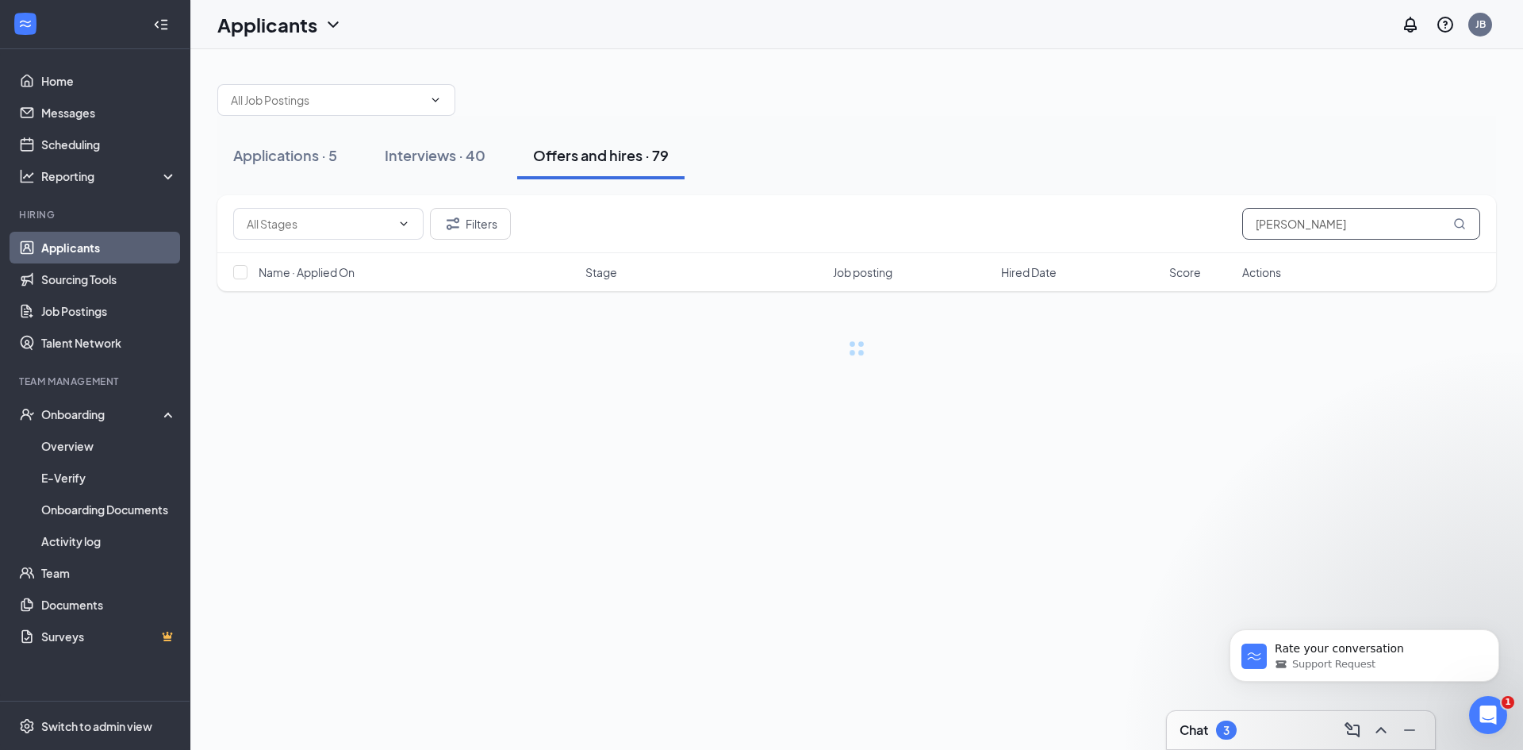
type input "[PERSON_NAME]"
click at [774, 432] on div "Applications · 5 Interviews · 40 Offers and hires · 79 Filters [PERSON_NAME] Na…" at bounding box center [856, 399] width 1333 height 701
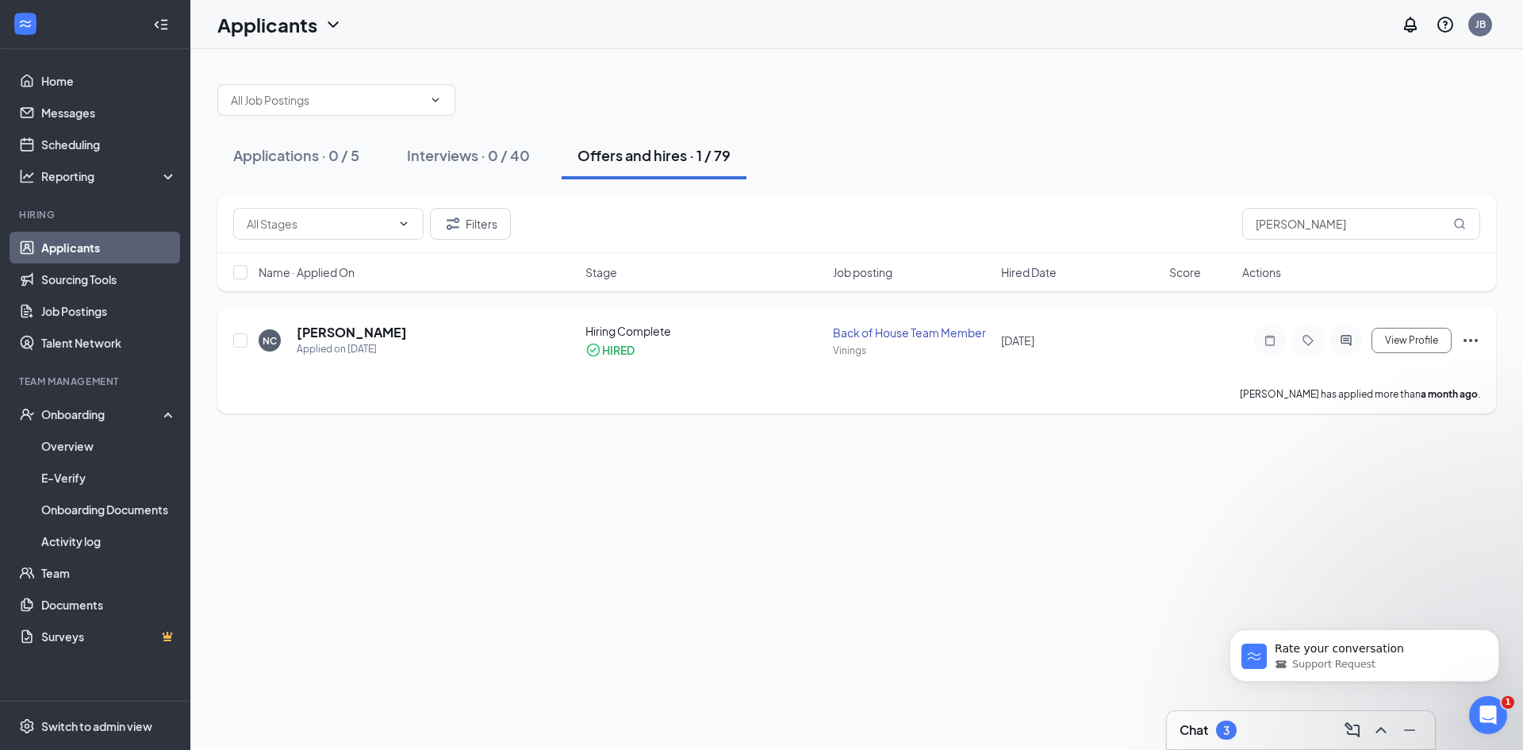
click at [1467, 344] on icon "Ellipses" at bounding box center [1470, 340] width 19 height 19
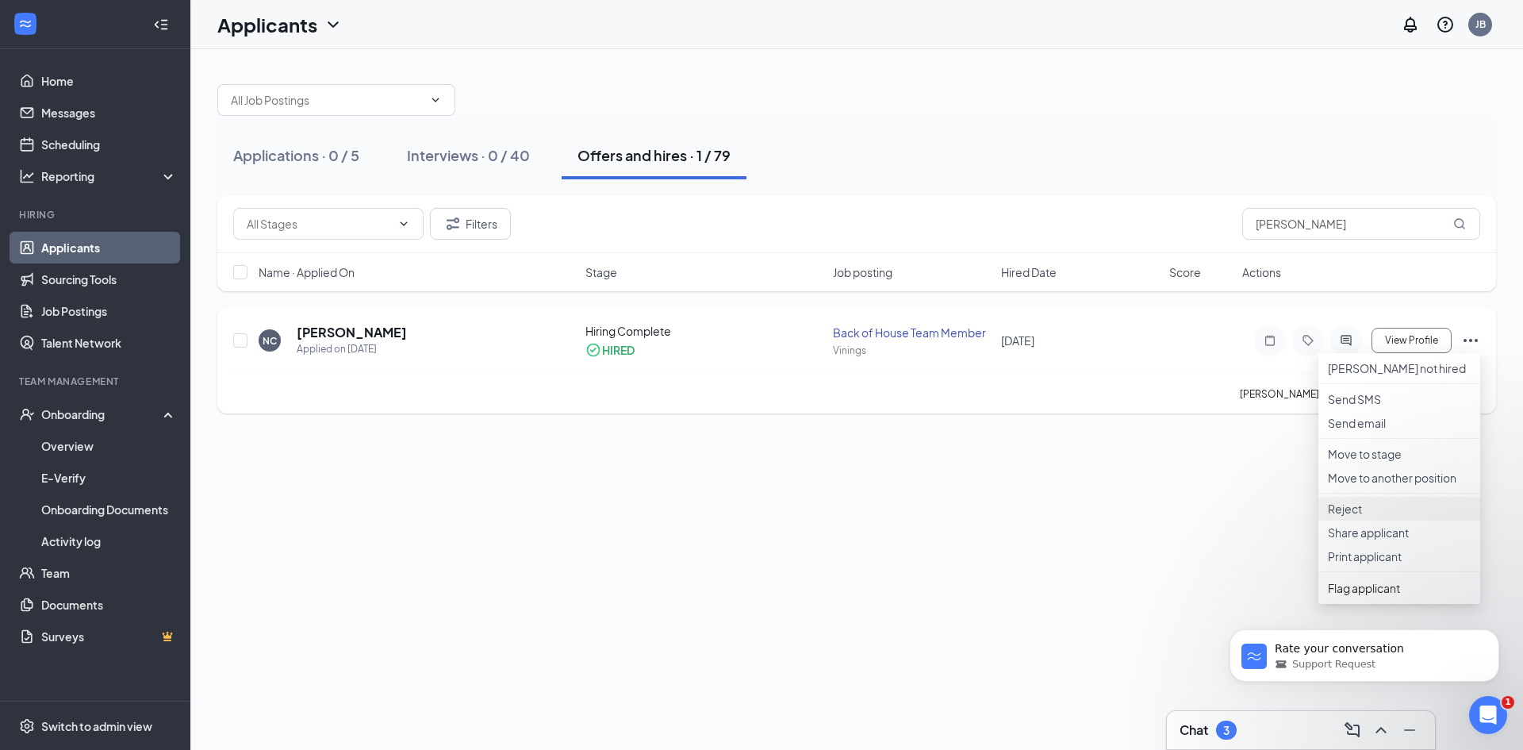
click at [1368, 516] on p "Reject" at bounding box center [1399, 509] width 143 height 16
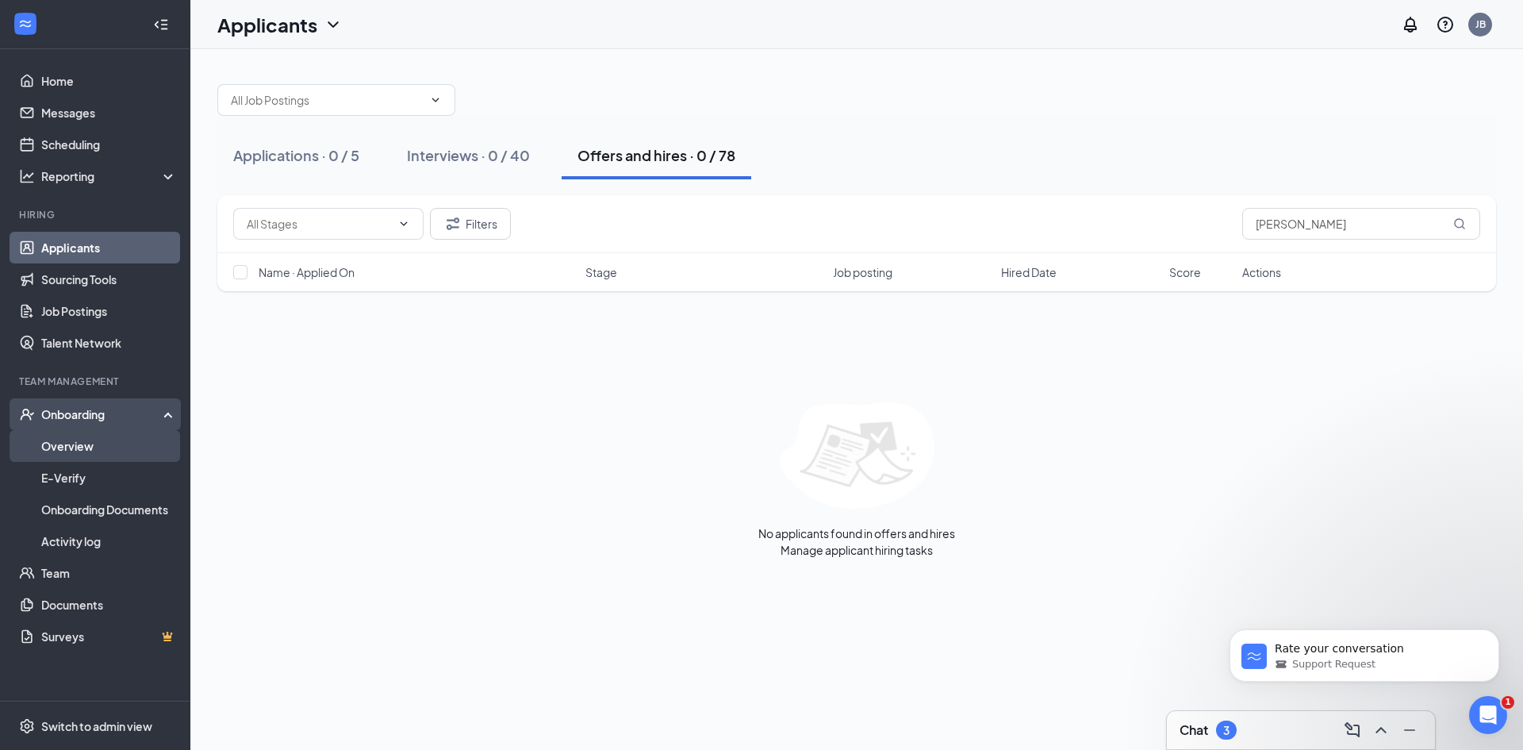
click at [124, 443] on link "Overview" at bounding box center [109, 446] width 136 height 32
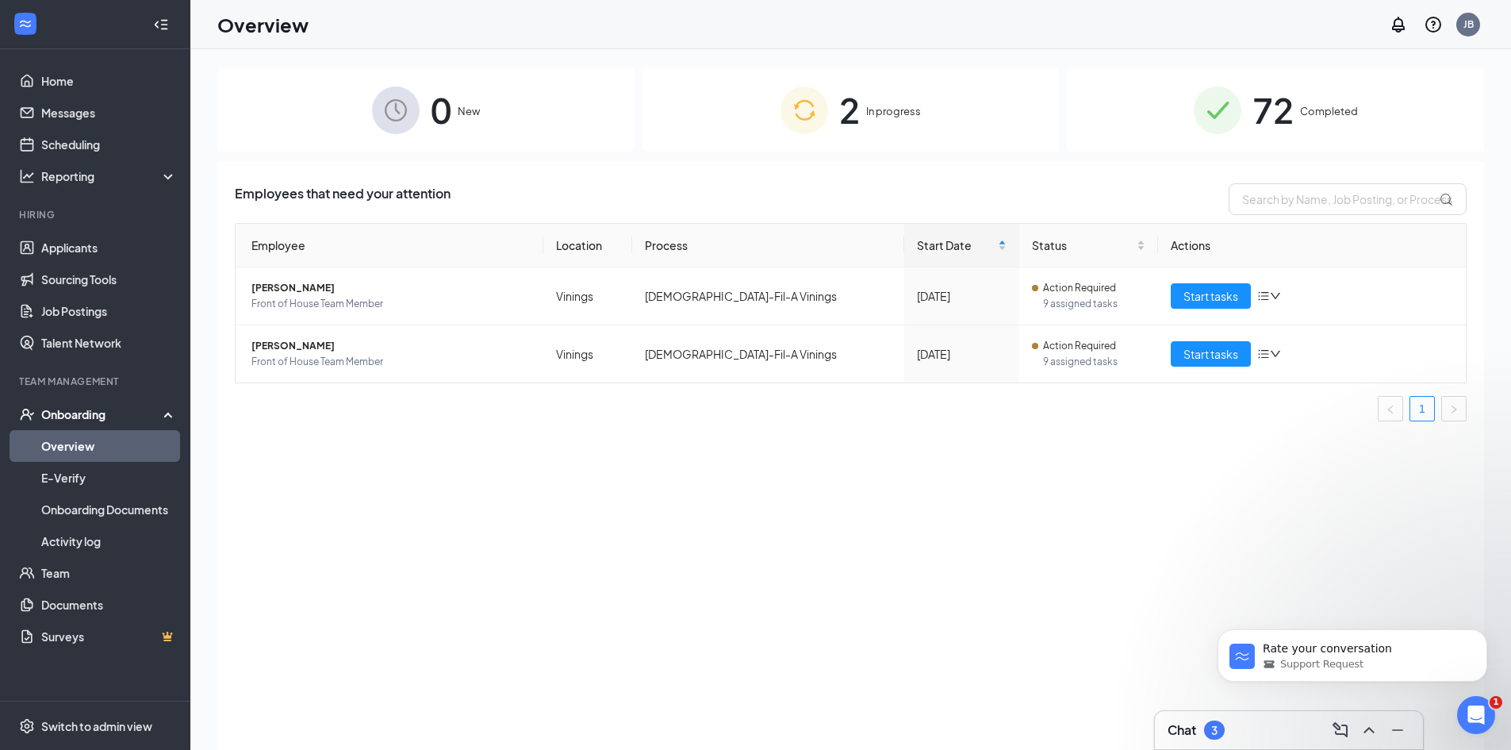
click at [478, 116] on span "New" at bounding box center [469, 111] width 22 height 16
